Goal: Check status

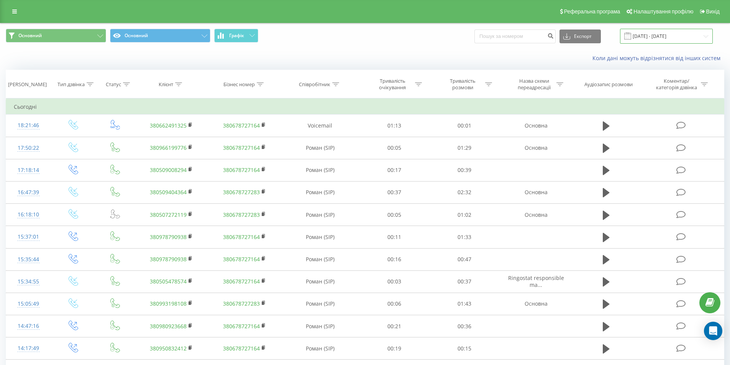
drag, startPoint x: 669, startPoint y: 32, endPoint x: 660, endPoint y: 36, distance: 9.6
click at [669, 31] on input "[DATE] - [DATE]" at bounding box center [666, 36] width 93 height 15
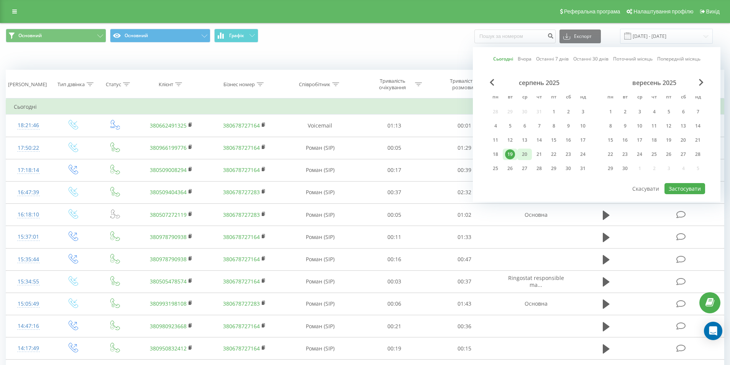
click at [524, 157] on div "20" at bounding box center [525, 154] width 10 height 10
click at [681, 187] on button "Застосувати" at bounding box center [685, 188] width 41 height 11
type input "[DATE] - [DATE]"
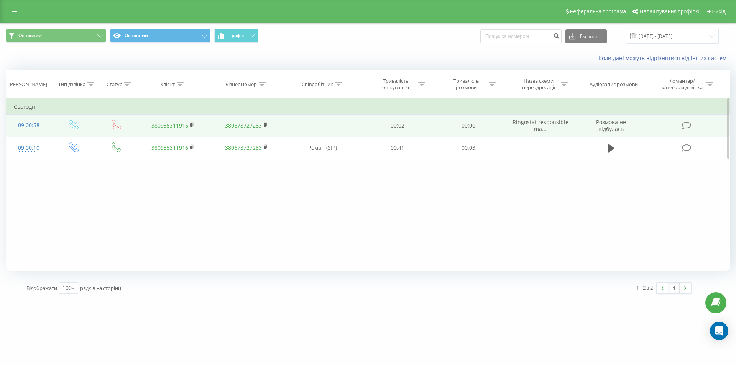
click at [155, 126] on link "380935311916" at bounding box center [169, 125] width 37 height 7
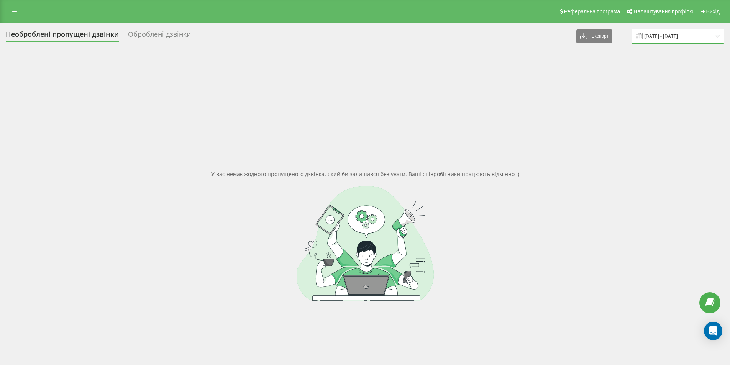
click at [681, 32] on input "[DATE] - [DATE]" at bounding box center [678, 36] width 93 height 15
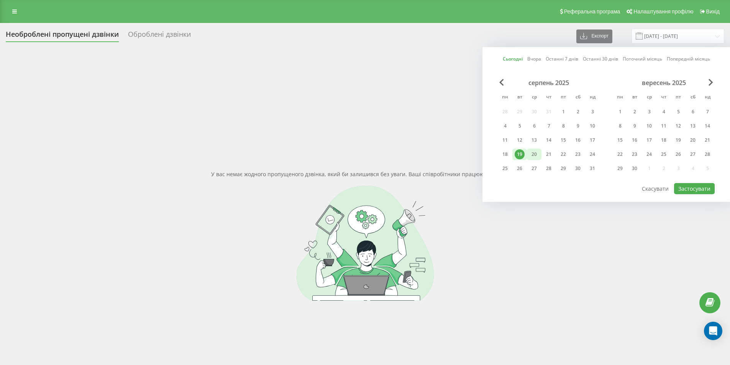
click at [530, 157] on div "20" at bounding box center [534, 154] width 10 height 10
click at [693, 189] on button "Застосувати" at bounding box center [694, 188] width 41 height 11
type input "[DATE] - [DATE]"
